Goal: Task Accomplishment & Management: Manage account settings

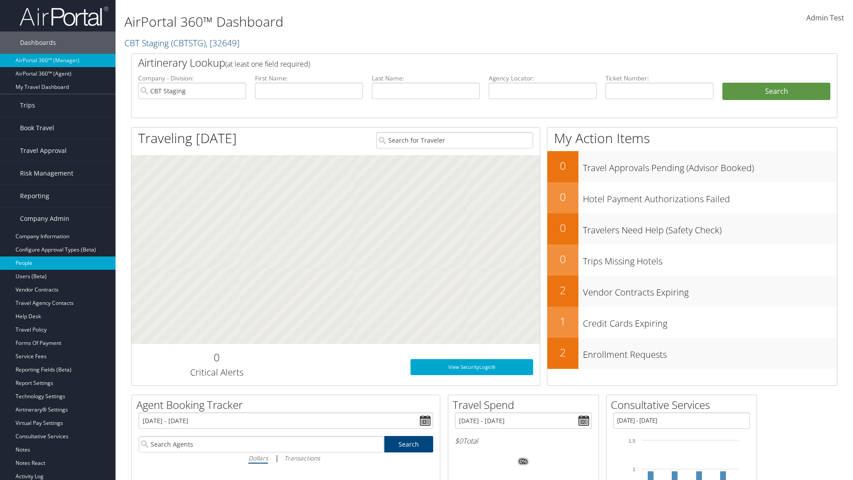
click at [58, 263] on link "People" at bounding box center [58, 262] width 116 height 13
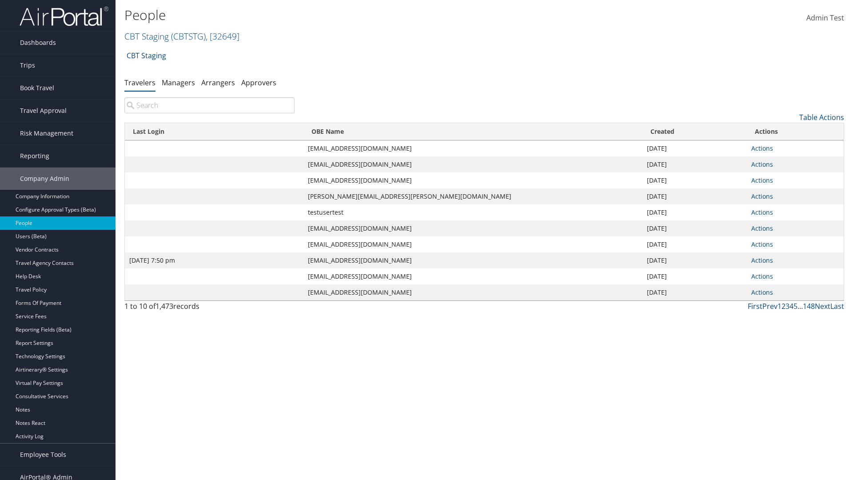
click at [209, 105] on input "search" at bounding box center [209, 105] width 170 height 16
type input "[DATE] 7:50 pm"
